Goal: Check status: Check status

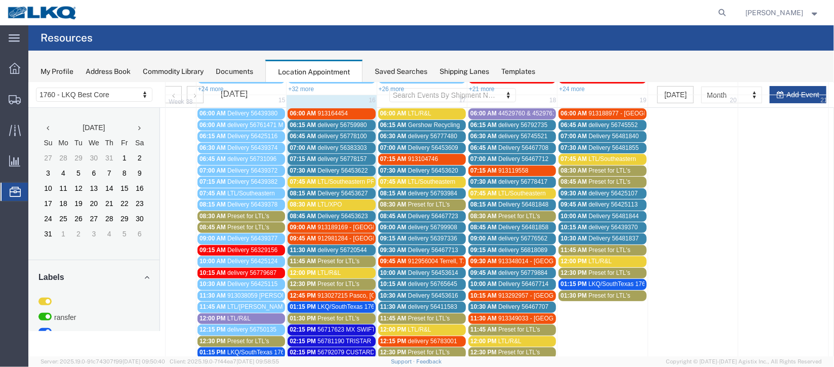
scroll to position [151, 0]
click at [362, 167] on span "Delivery 56453622" at bounding box center [342, 170] width 50 height 7
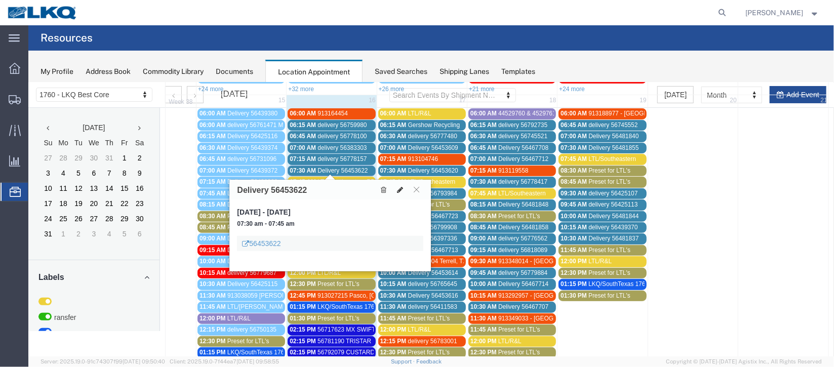
click at [401, 184] on button at bounding box center [400, 189] width 14 height 11
select select "1"
select select
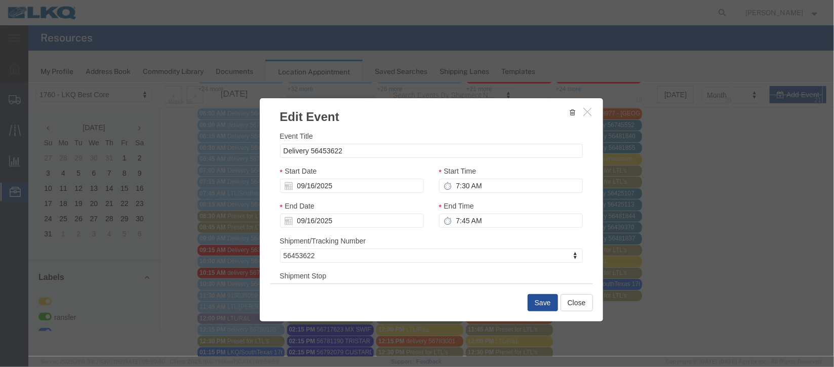
select select
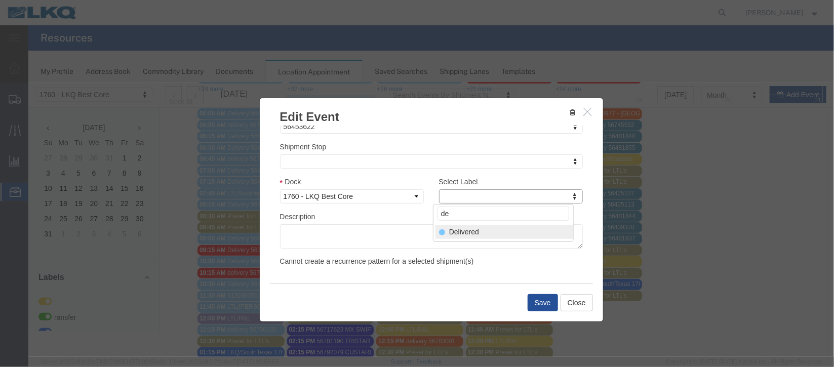
type input "de"
select select "40"
click at [535, 306] on button "Save" at bounding box center [542, 302] width 30 height 17
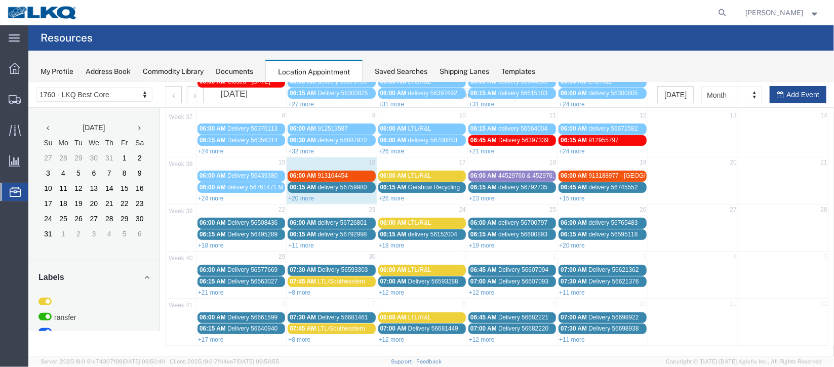
scroll to position [0, 0]
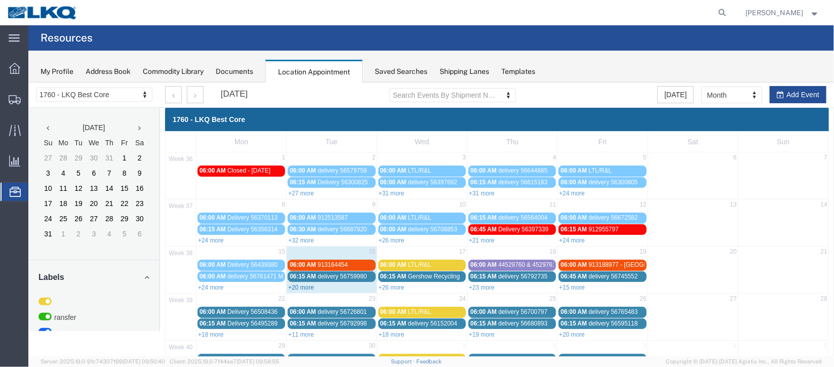
click at [304, 286] on link "+20 more" at bounding box center [301, 287] width 26 height 7
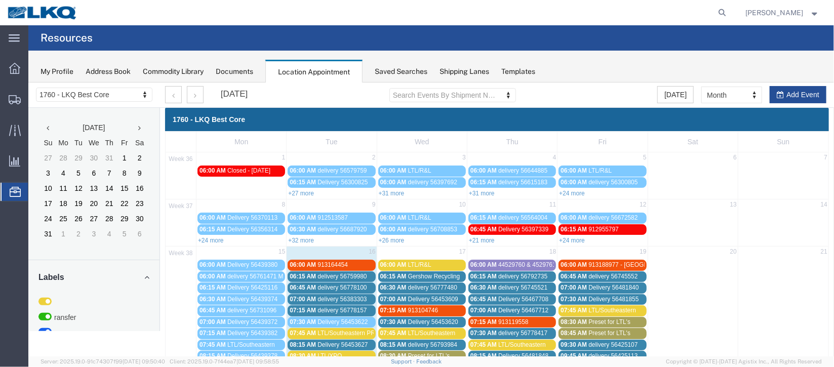
click at [345, 261] on span "913164454" at bounding box center [332, 264] width 30 height 7
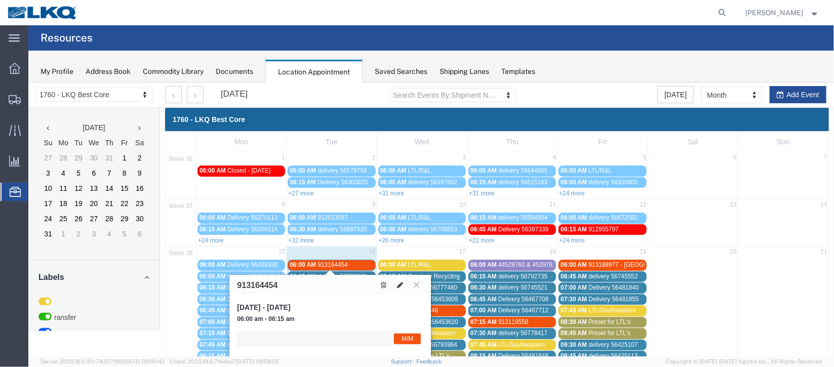
click at [400, 281] on icon at bounding box center [400, 284] width 6 height 7
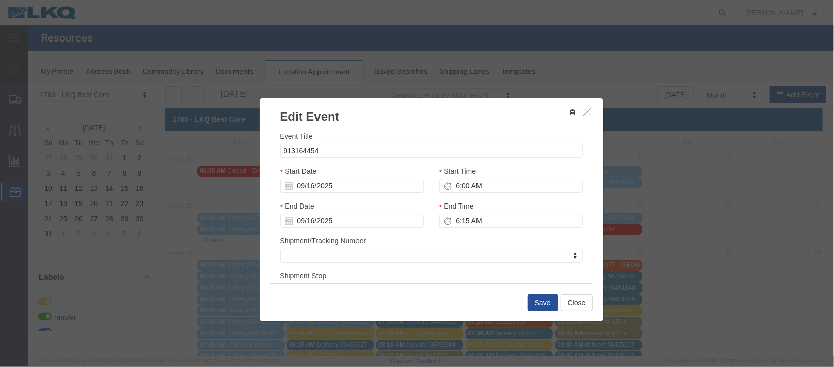
scroll to position [124, 0]
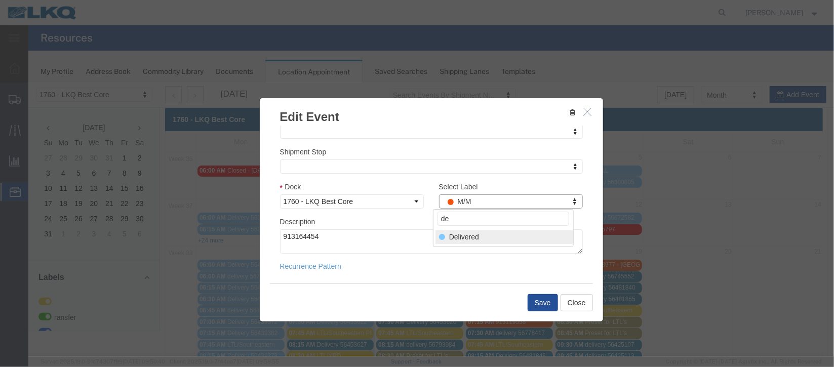
type input "de"
select select "40"
click at [537, 299] on button "Save" at bounding box center [542, 302] width 30 height 17
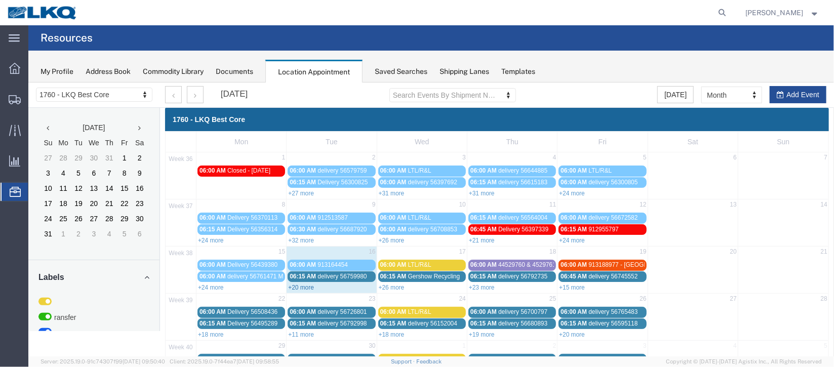
click at [301, 287] on link "+20 more" at bounding box center [301, 287] width 26 height 7
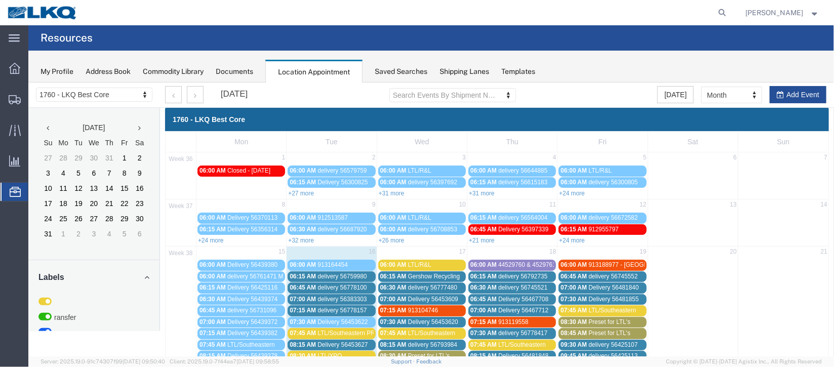
scroll to position [75, 0]
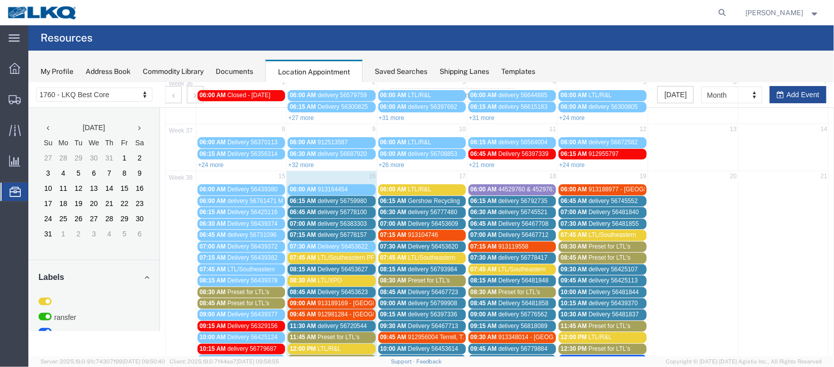
click at [348, 211] on span "delivery 56778100" at bounding box center [341, 211] width 49 height 7
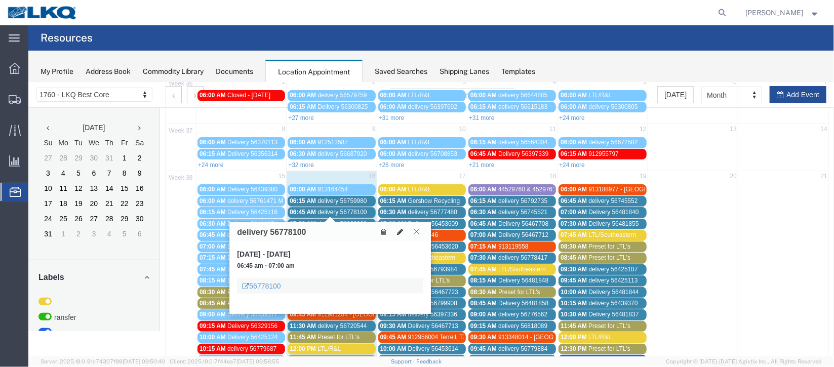
click at [401, 229] on icon at bounding box center [400, 231] width 6 height 7
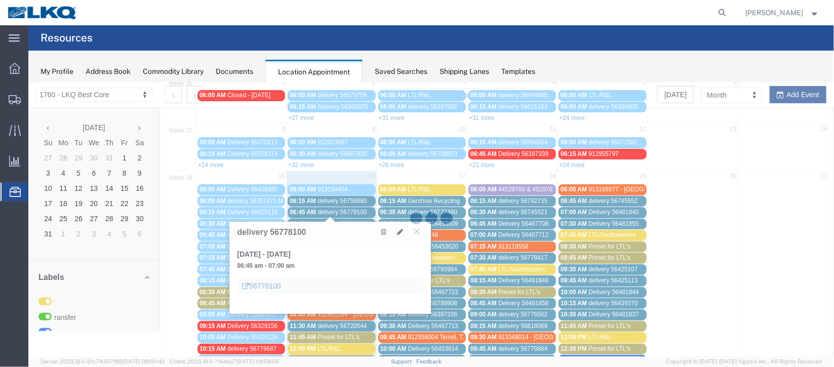
select select "1"
select select
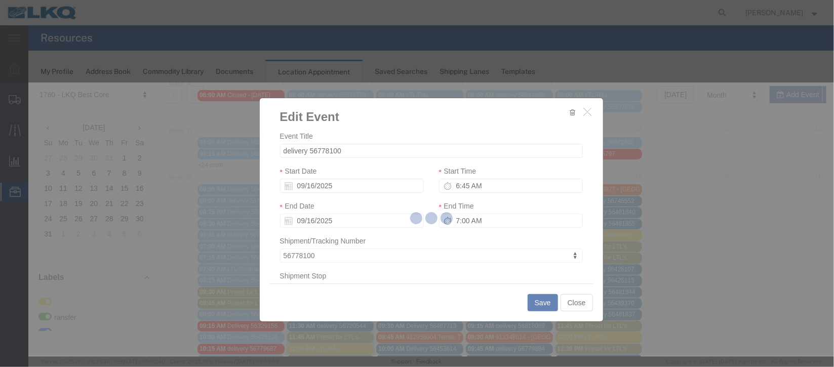
select select
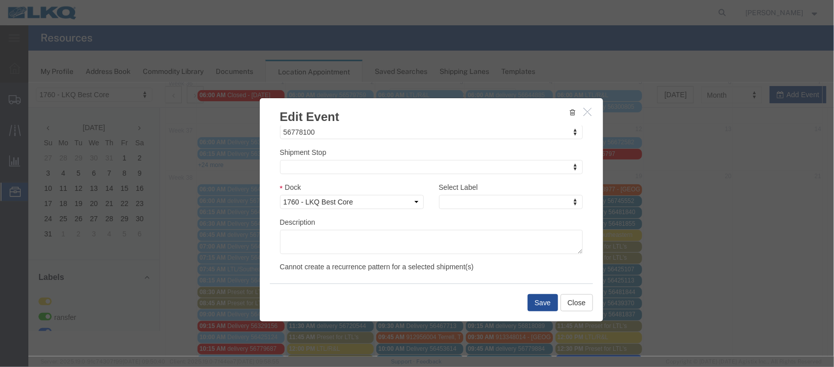
scroll to position [129, 0]
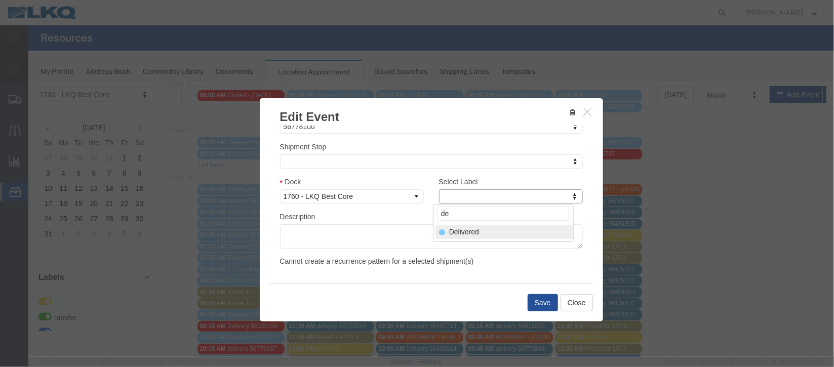
type input "de"
select select "40"
click at [531, 306] on button "Save" at bounding box center [542, 302] width 30 height 17
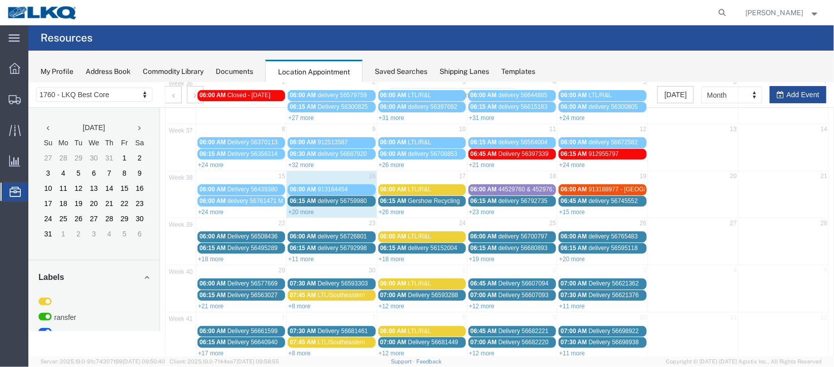
scroll to position [0, 0]
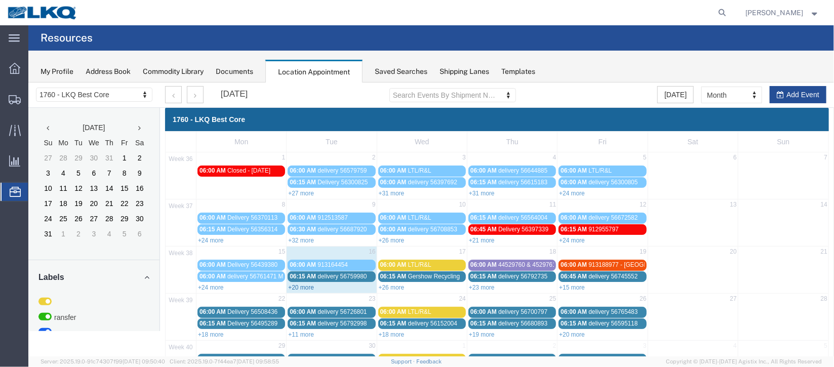
click at [296, 286] on link "+20 more" at bounding box center [301, 287] width 26 height 7
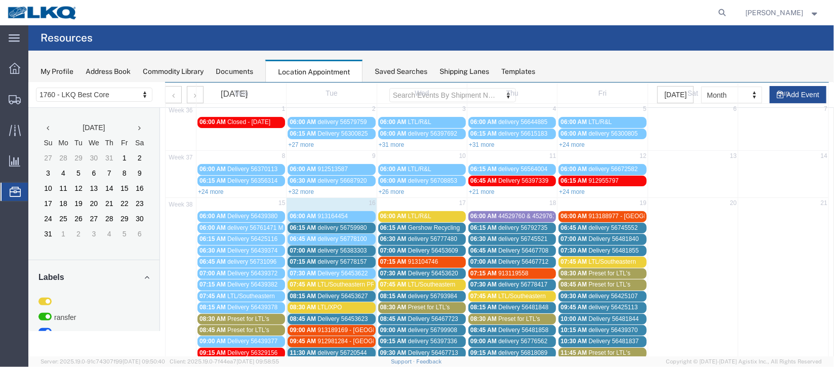
scroll to position [75, 0]
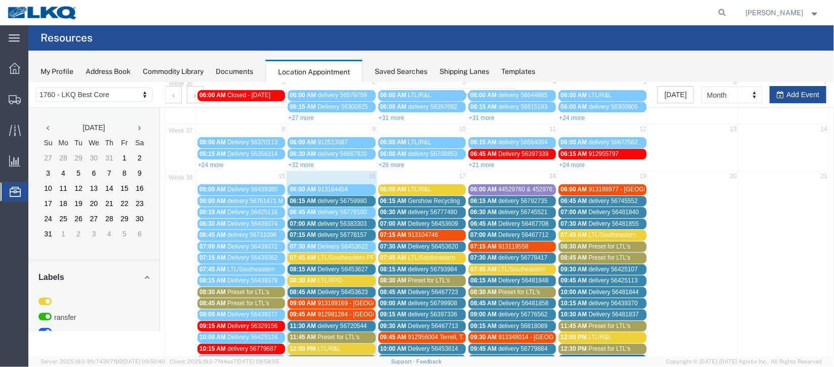
click at [359, 220] on span "delivery 56383303" at bounding box center [341, 223] width 49 height 7
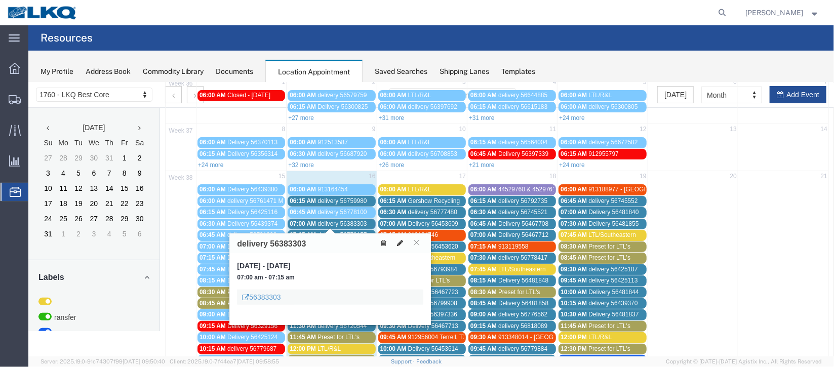
click at [402, 242] on icon at bounding box center [400, 242] width 6 height 7
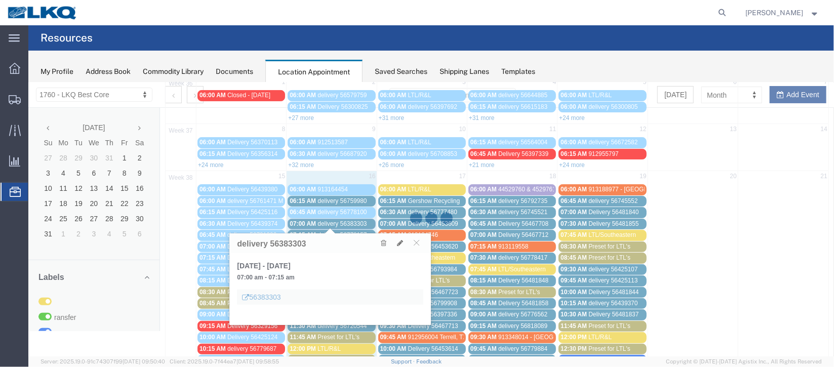
select select "100"
select select "1"
select select
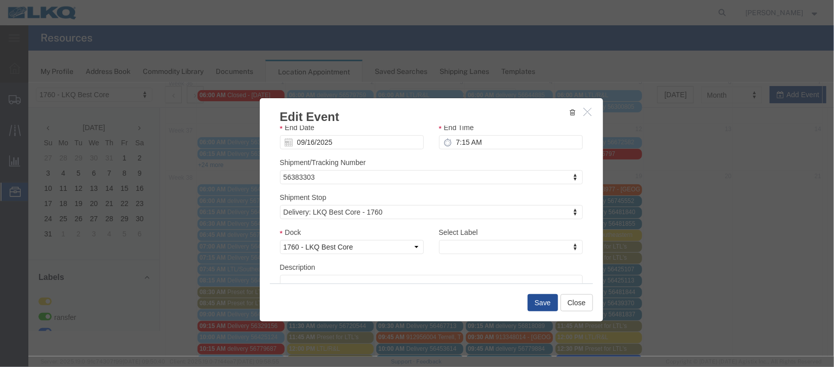
scroll to position [129, 0]
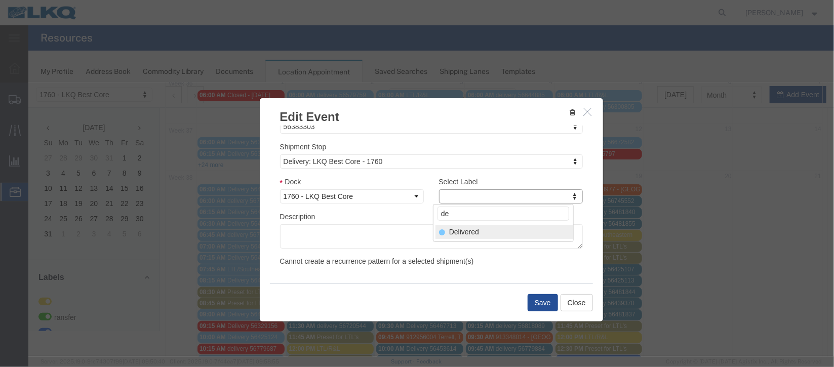
type input "de"
select select "40"
click at [539, 302] on button "Save" at bounding box center [542, 302] width 30 height 17
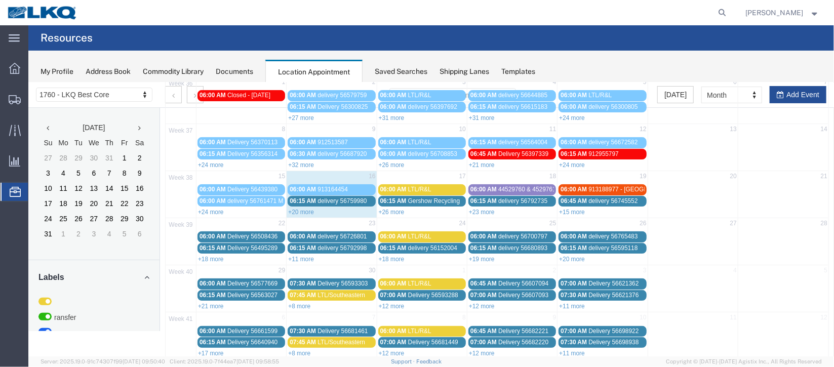
scroll to position [0, 0]
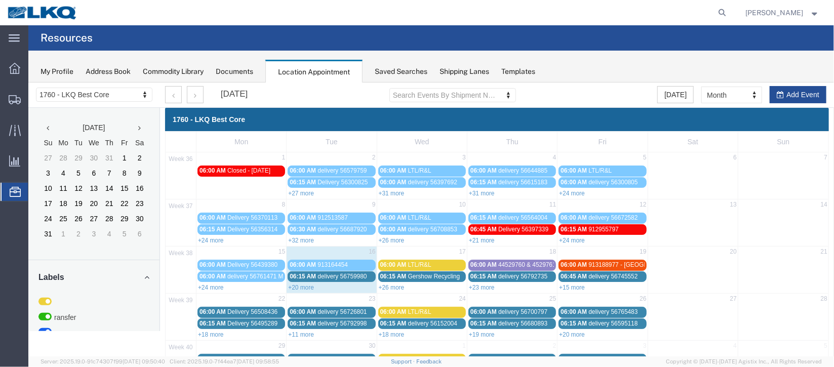
click at [338, 271] on link "06:15 AM delivery 56759980" at bounding box center [331, 276] width 88 height 11
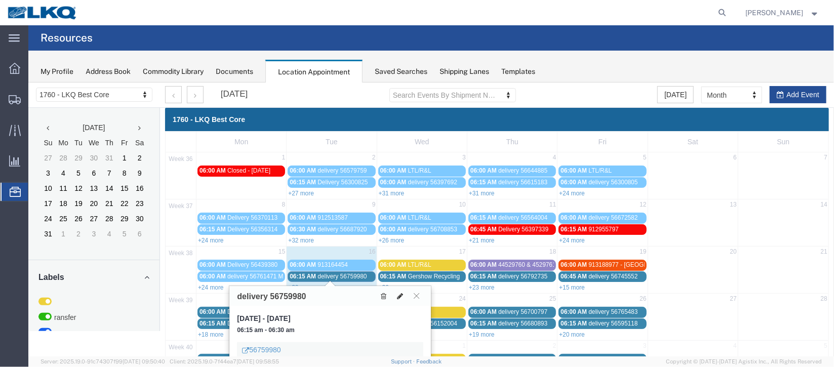
click at [398, 296] on icon at bounding box center [400, 295] width 6 height 7
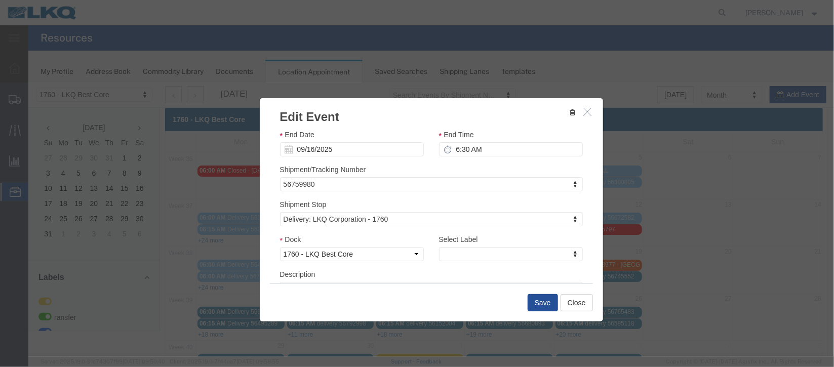
scroll to position [129, 0]
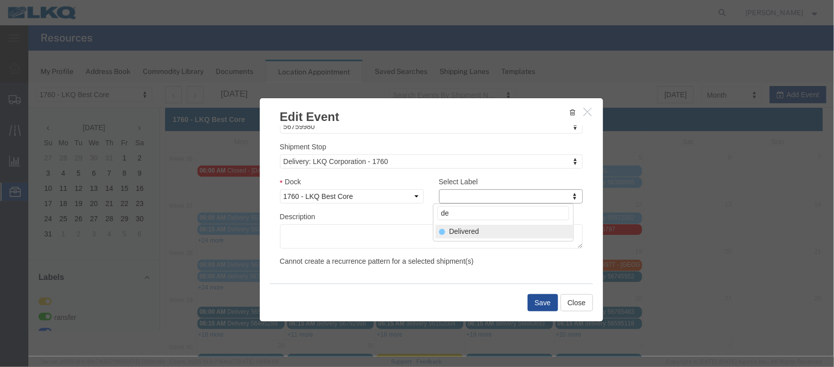
type input "de"
select select "40"
click at [530, 298] on button "Save" at bounding box center [542, 302] width 30 height 17
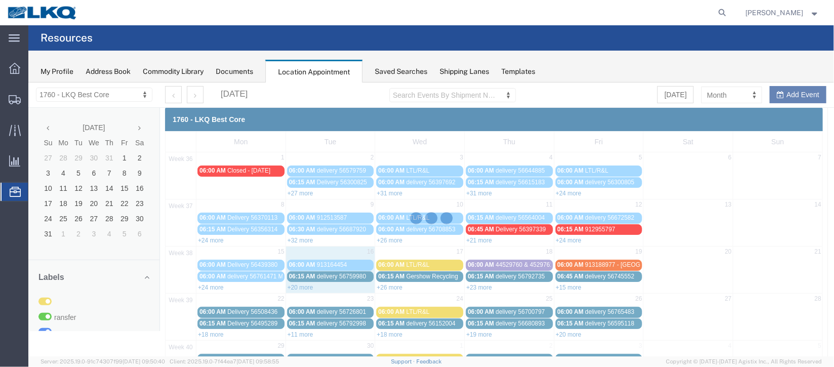
scroll to position [124, 0]
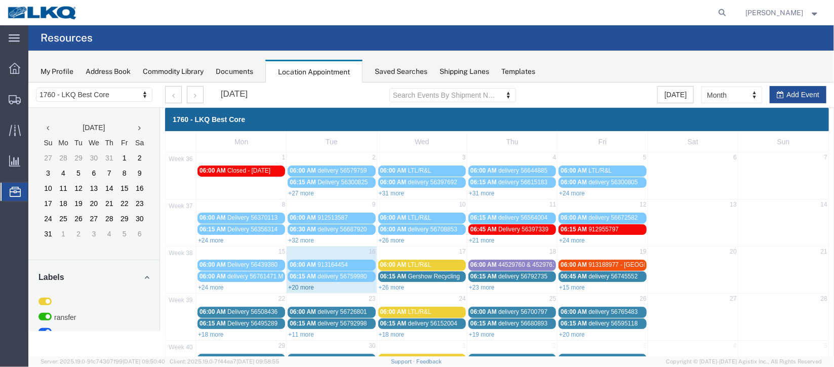
click at [310, 285] on link "+20 more" at bounding box center [301, 287] width 26 height 7
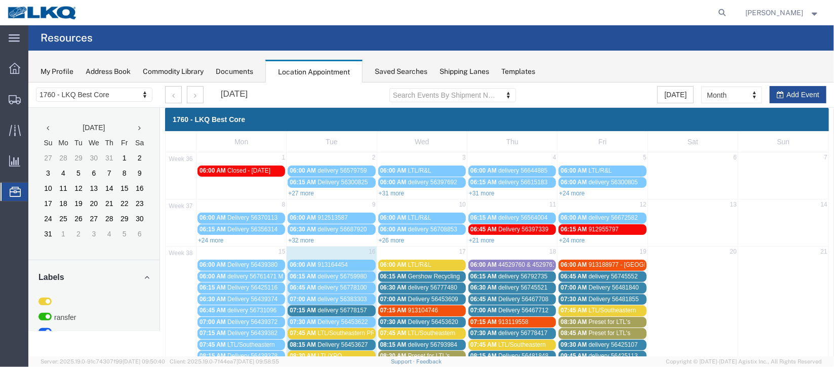
scroll to position [151, 0]
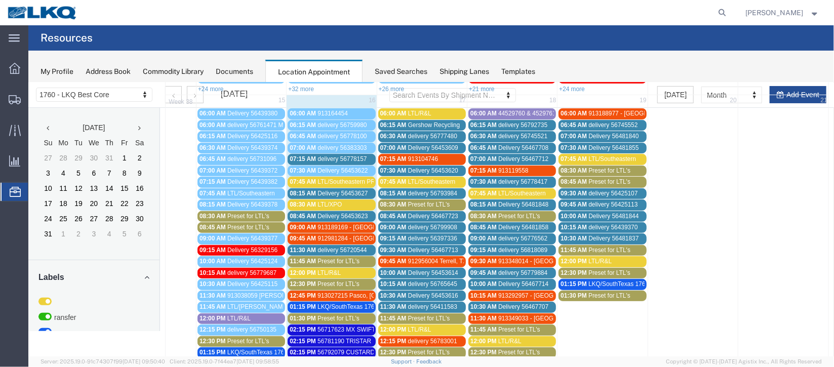
click at [325, 158] on span "delivery 56778157" at bounding box center [341, 158] width 49 height 7
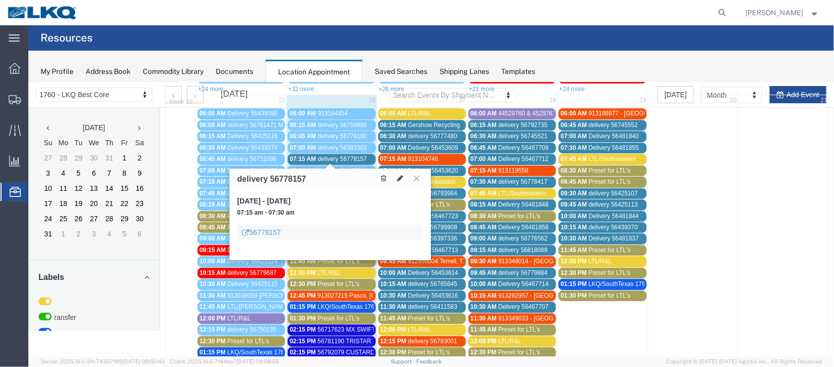
click at [399, 175] on icon at bounding box center [400, 177] width 6 height 7
select select "100"
select select "1"
select select
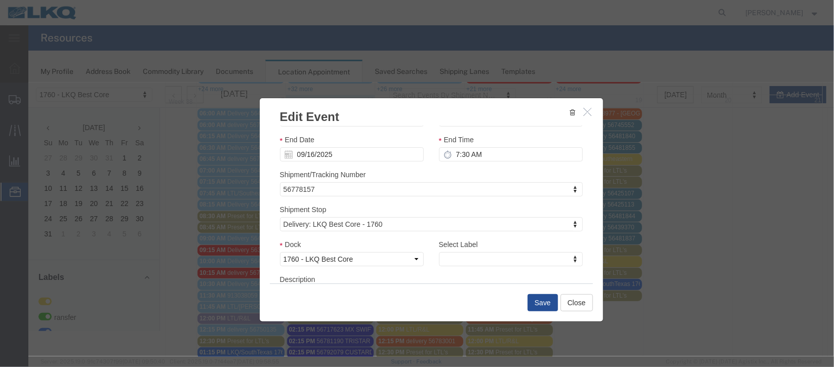
scroll to position [129, 0]
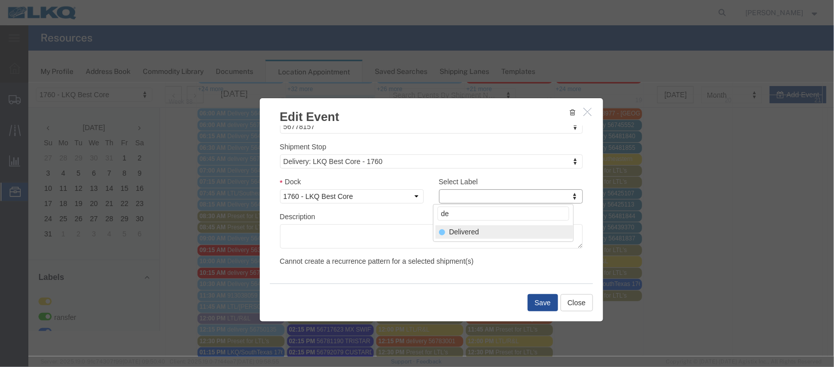
type input "de"
select select "40"
click at [529, 303] on button "Save" at bounding box center [542, 302] width 30 height 17
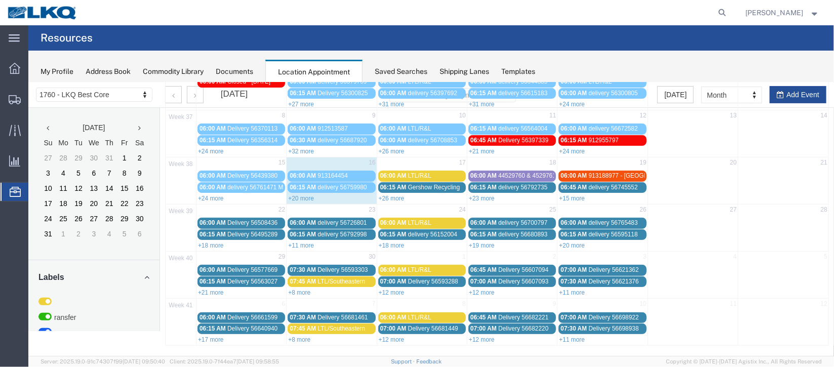
scroll to position [0, 0]
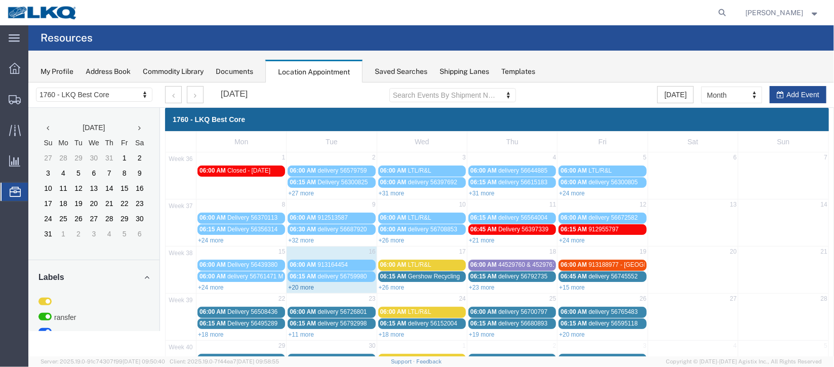
click at [310, 284] on link "+20 more" at bounding box center [301, 287] width 26 height 7
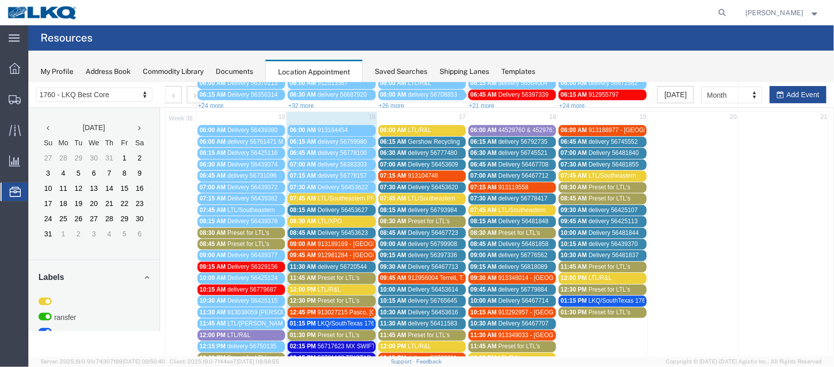
scroll to position [151, 0]
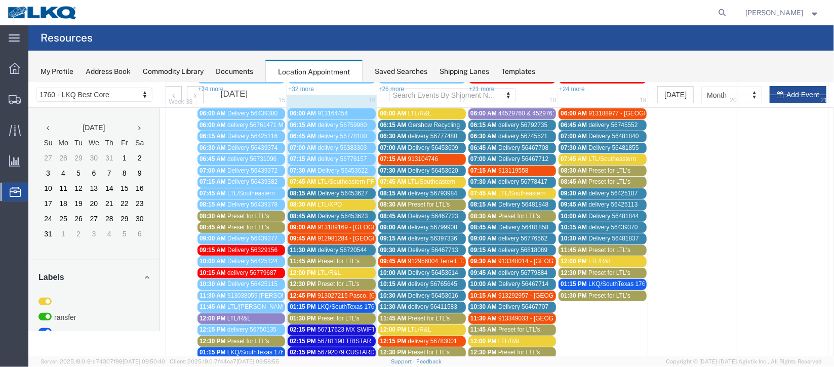
click at [337, 192] on span "Delivery 56453627" at bounding box center [342, 192] width 50 height 7
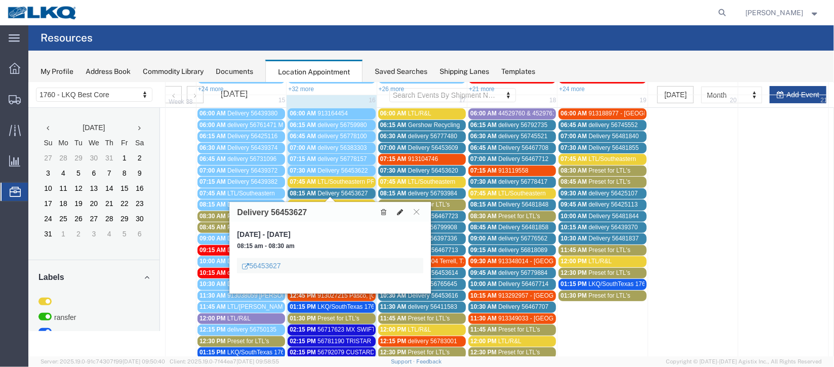
click at [396, 212] on button at bounding box center [400, 211] width 14 height 11
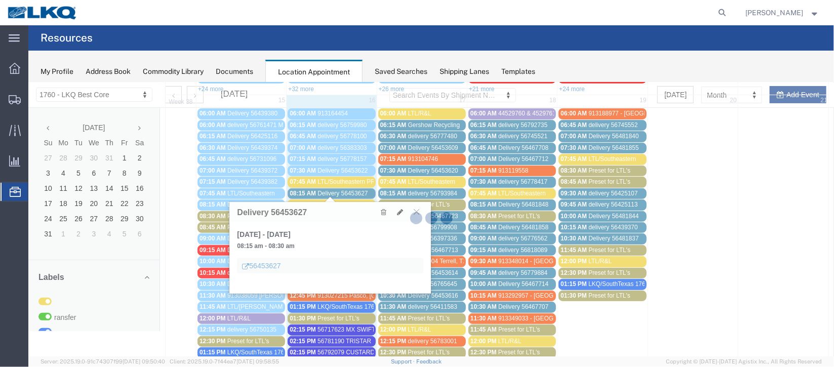
select select "100"
select select "1"
select select
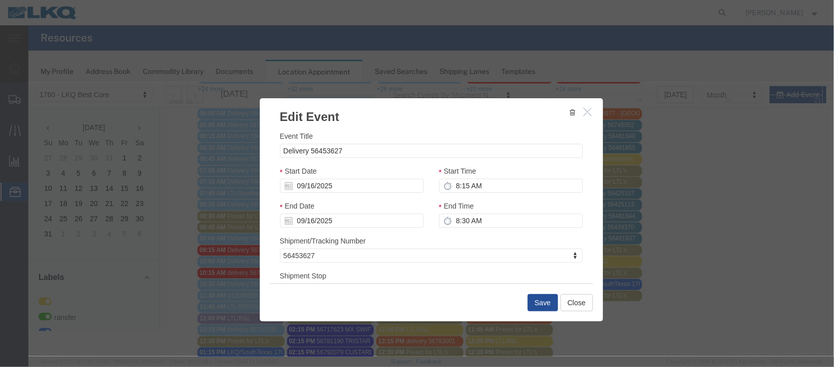
click at [584, 107] on icon "button" at bounding box center [588, 111] width 8 height 9
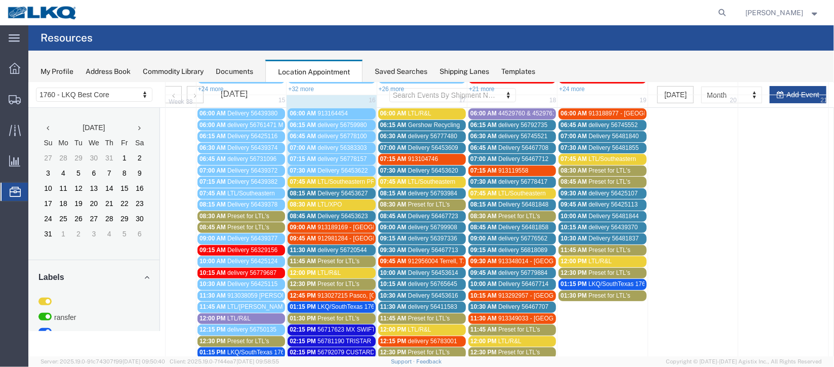
click at [338, 189] on span "Delivery 56453627" at bounding box center [342, 192] width 50 height 7
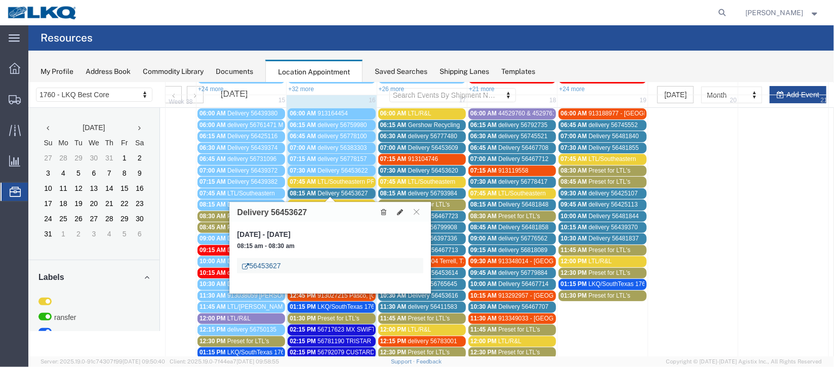
click at [270, 266] on link "56453627" at bounding box center [261, 265] width 38 height 10
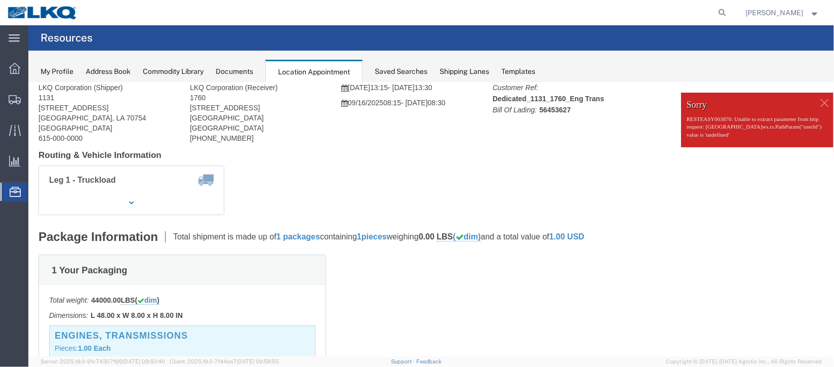
scroll to position [0, 0]
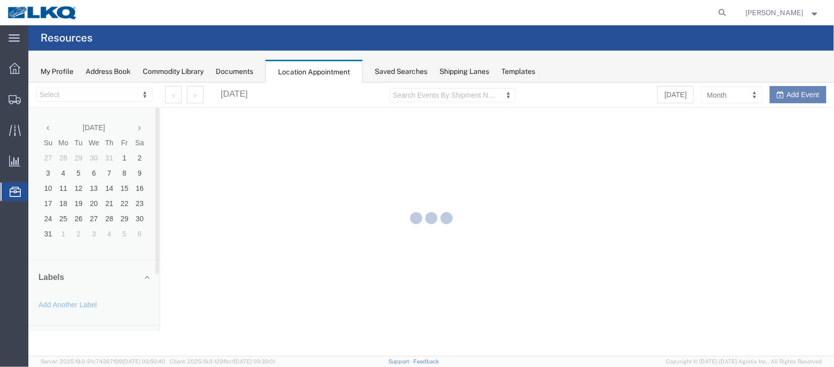
select select "27634"
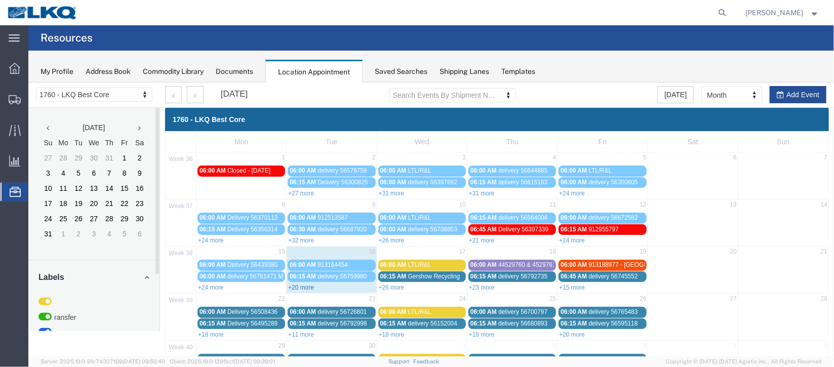
click at [295, 288] on link "+20 more" at bounding box center [301, 287] width 26 height 7
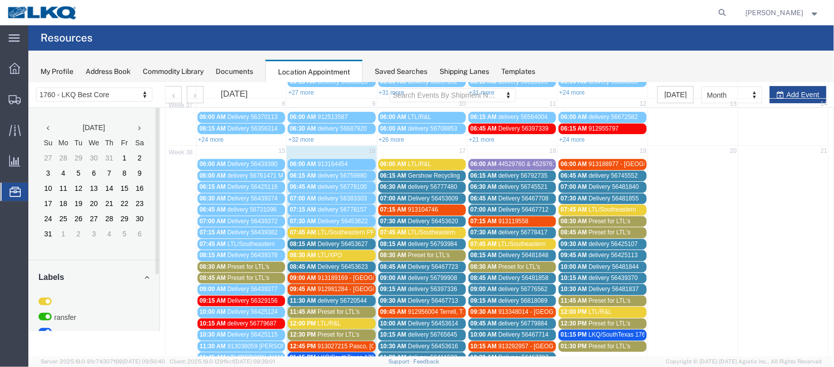
scroll to position [151, 0]
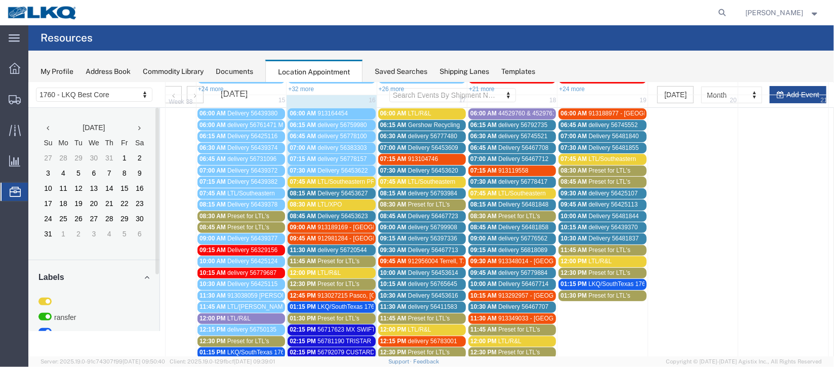
click at [319, 213] on span "Delivery 56453623" at bounding box center [342, 215] width 50 height 7
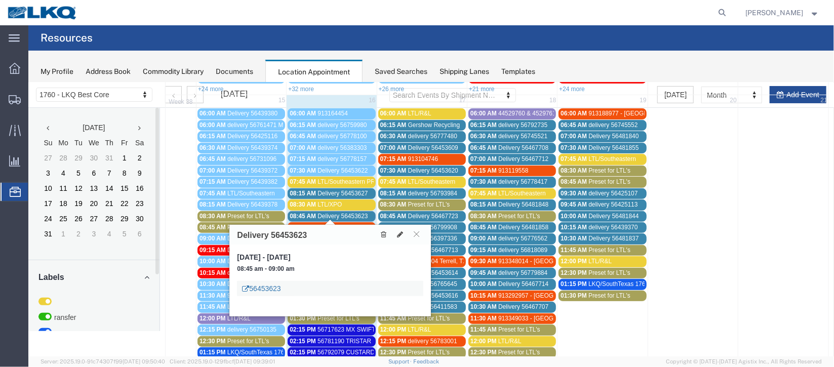
click at [263, 290] on link "56453623" at bounding box center [261, 288] width 38 height 10
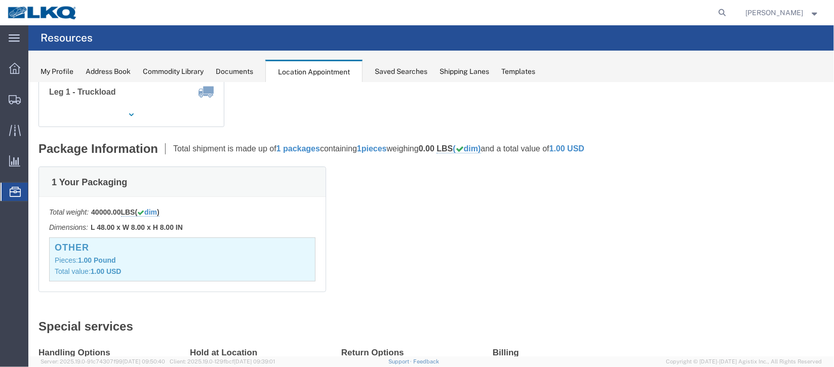
scroll to position [0, 0]
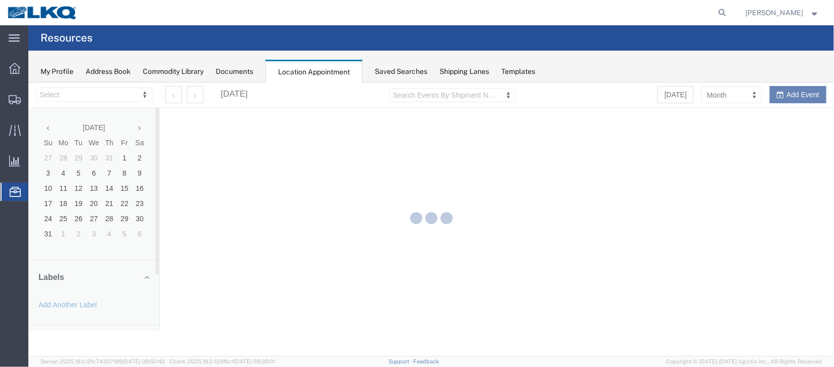
select select "27634"
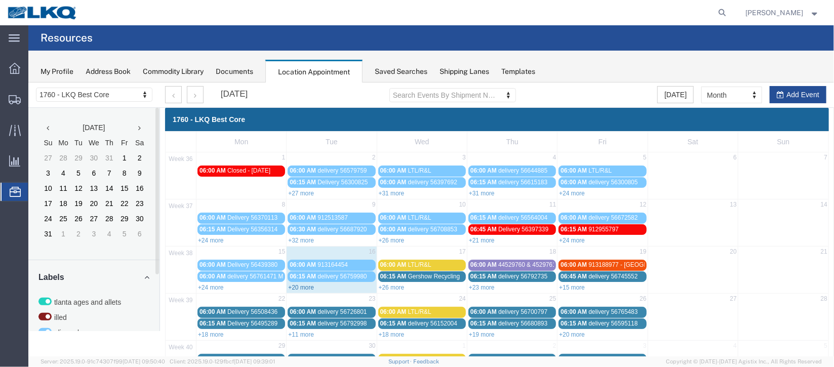
click at [305, 287] on link "+20 more" at bounding box center [301, 287] width 26 height 7
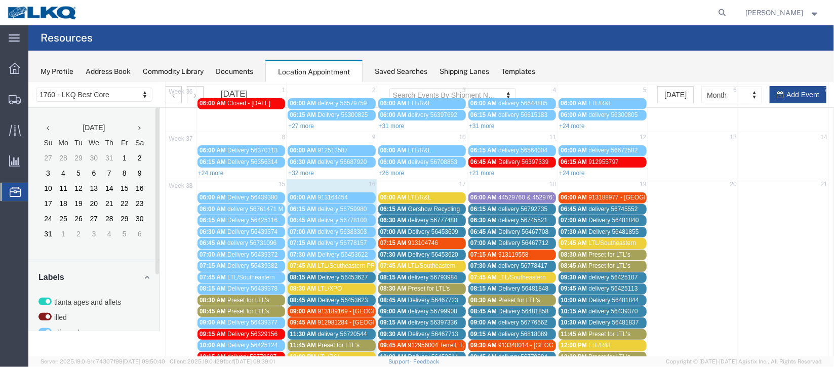
scroll to position [151, 0]
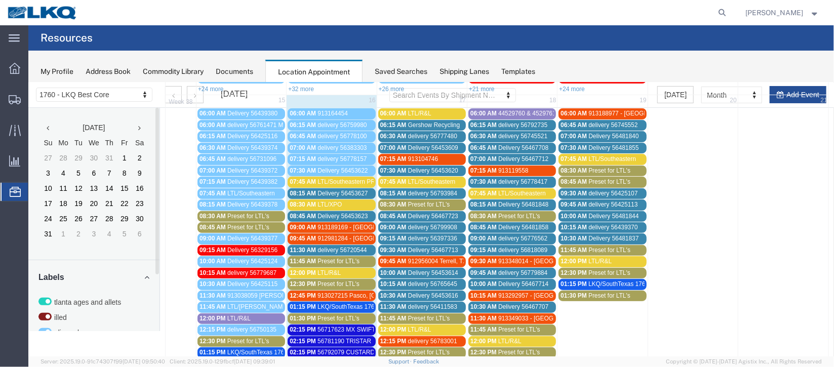
click at [347, 246] on span "delivery 56720544" at bounding box center [341, 249] width 49 height 7
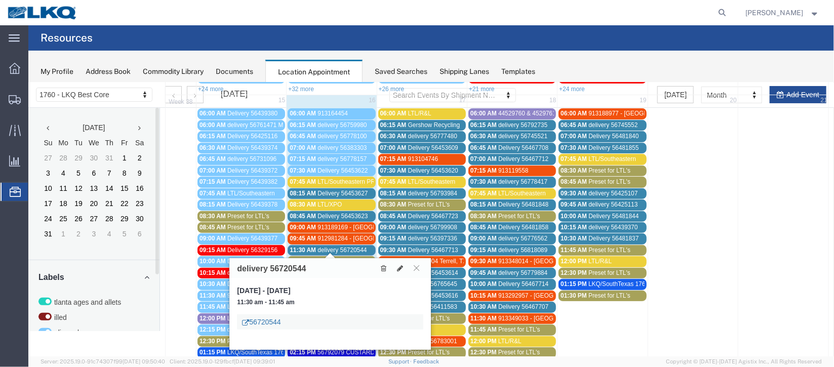
click at [266, 318] on link "56720544" at bounding box center [261, 322] width 38 height 10
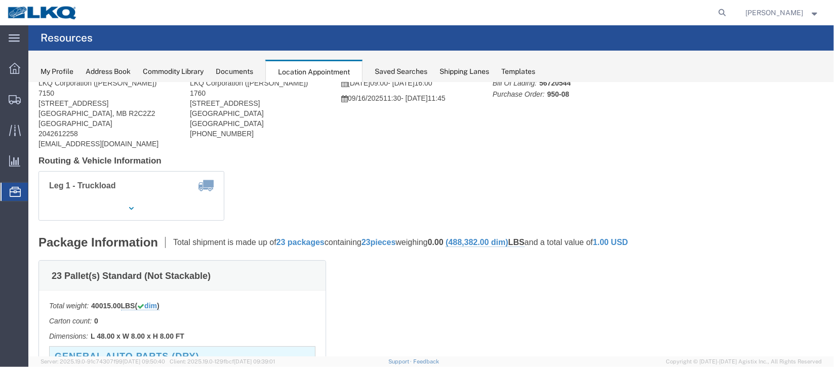
scroll to position [0, 0]
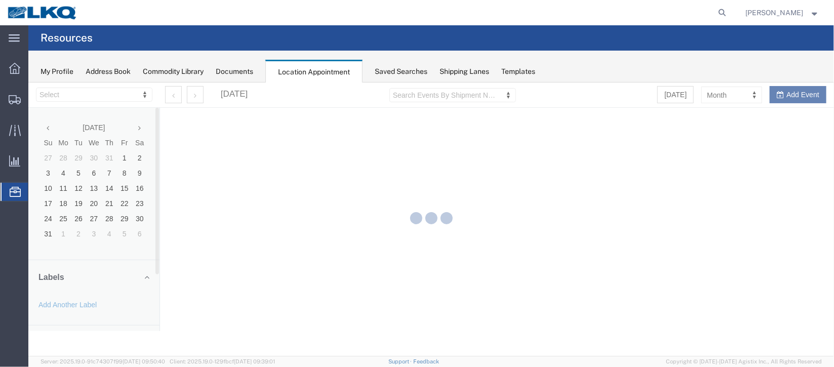
select select "27634"
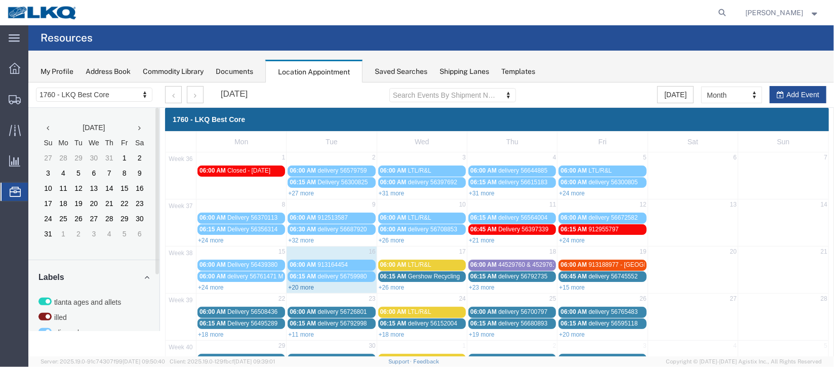
click at [303, 284] on link "+20 more" at bounding box center [301, 287] width 26 height 7
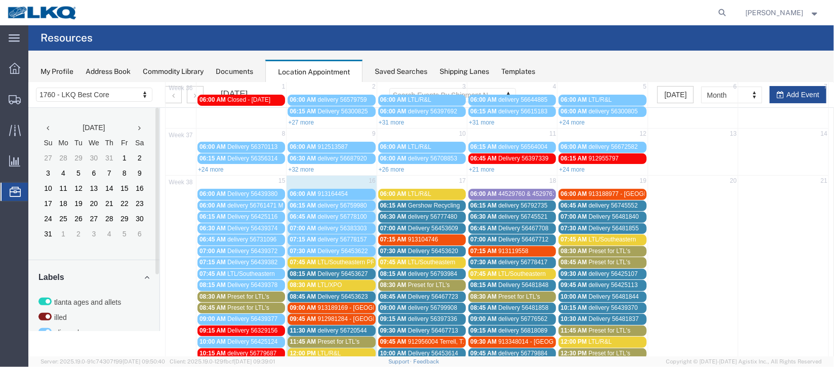
scroll to position [151, 0]
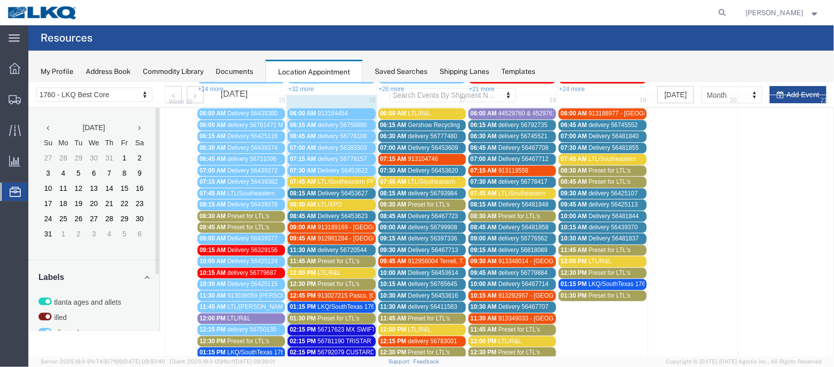
click at [342, 247] on span "delivery 56720544" at bounding box center [341, 249] width 49 height 7
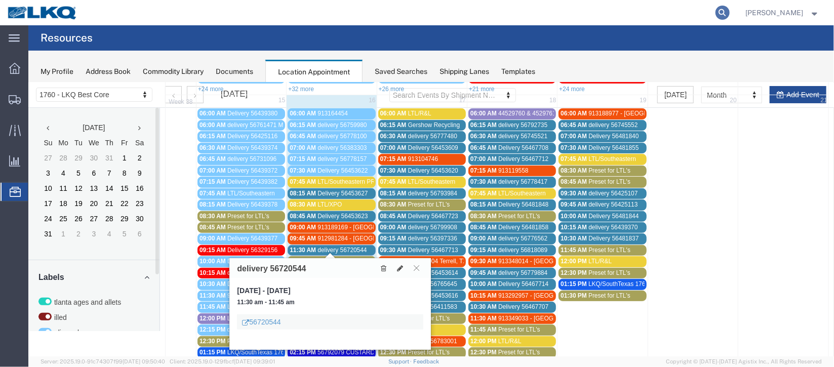
click at [716, 10] on icon at bounding box center [723, 13] width 14 height 14
type input "56720544"
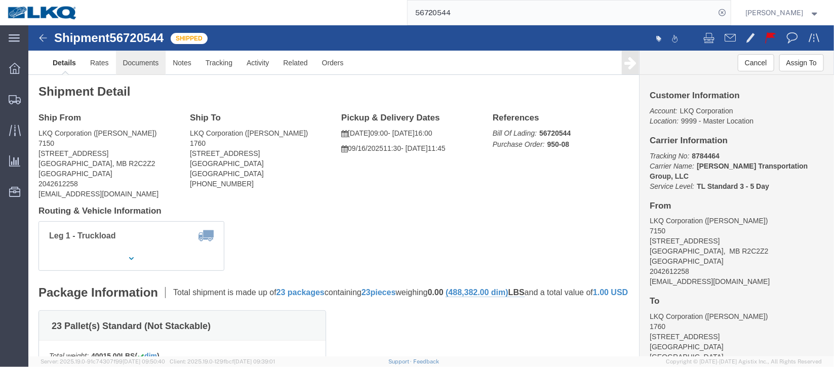
click link "Documents"
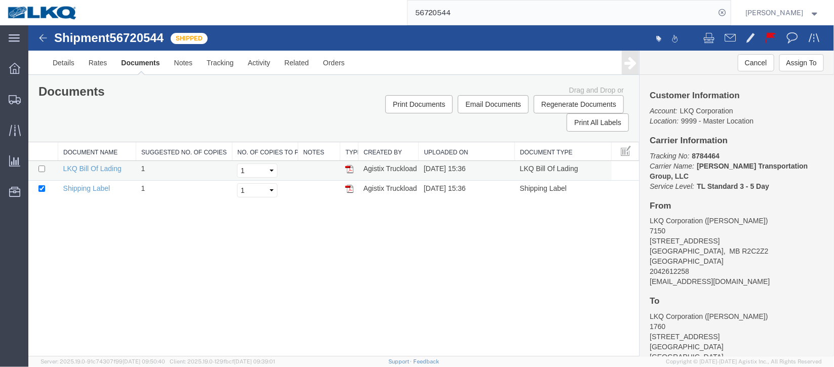
click at [350, 168] on img at bounding box center [349, 169] width 8 height 8
click at [349, 166] on img at bounding box center [349, 169] width 8 height 8
click at [352, 171] on img at bounding box center [349, 169] width 8 height 8
click at [0, 0] on span "Location Appointment" at bounding box center [0, 0] width 0 height 0
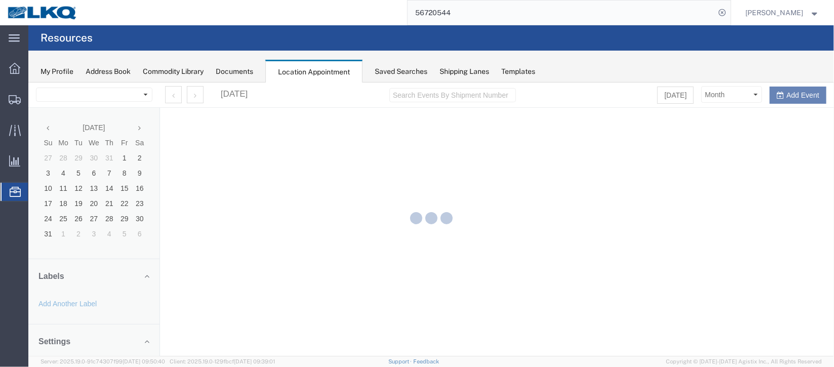
select select "27634"
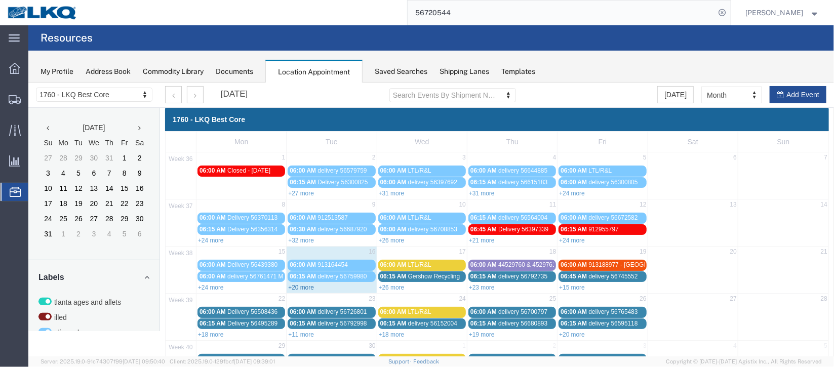
click at [299, 285] on link "+20 more" at bounding box center [301, 287] width 26 height 7
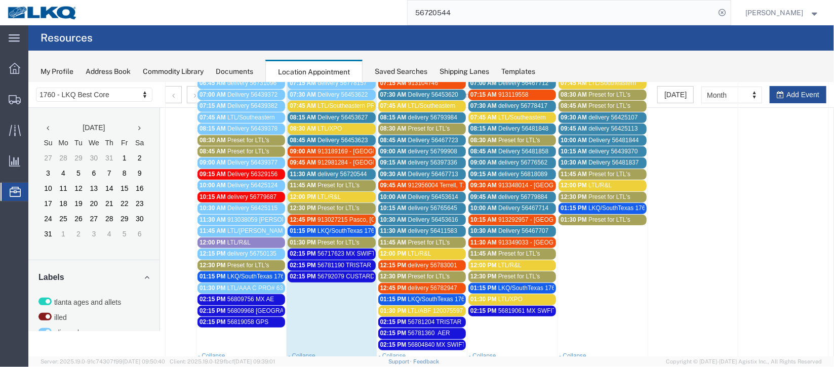
scroll to position [151, 0]
